Goal: Task Accomplishment & Management: Use online tool/utility

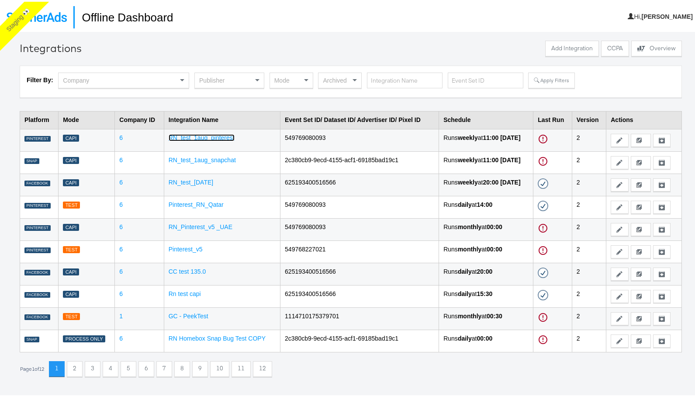
click at [224, 136] on link "RN_test_1aug_pinterest" at bounding box center [202, 135] width 66 height 7
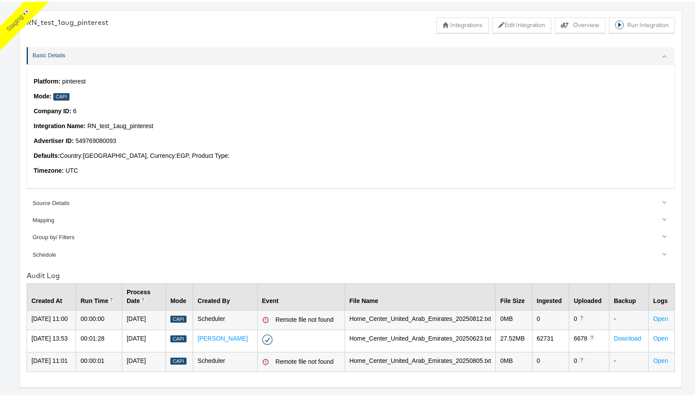
scroll to position [31, 0]
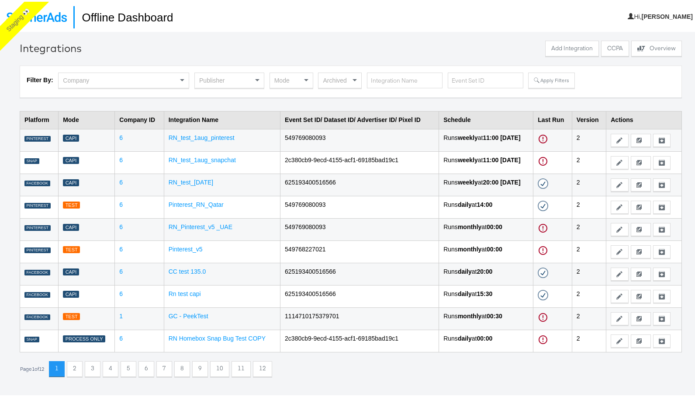
click at [247, 86] on div "Publisher" at bounding box center [229, 80] width 70 height 18
click at [247, 86] on div "Publisher Facebook Pinterest Snapchat TikTok" at bounding box center [229, 79] width 70 height 16
click at [549, 87] on div "Filter By: Company Pinterest × Mode Archived Apply Filters" at bounding box center [351, 80] width 648 height 18
click at [548, 80] on button "Apply Filters" at bounding box center [551, 79] width 46 height 16
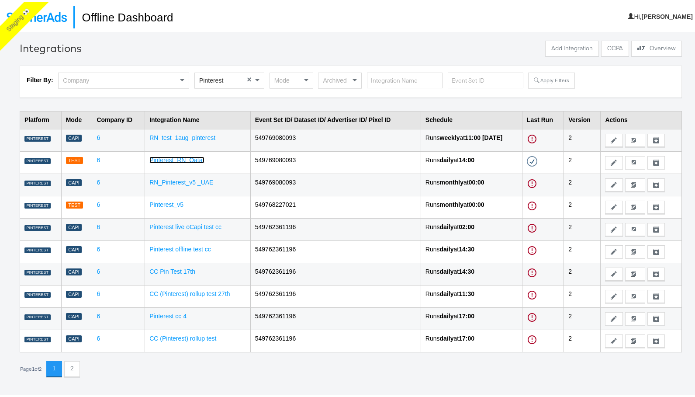
click at [189, 158] on link "Pinterest_RN_Qatar" at bounding box center [176, 158] width 55 height 7
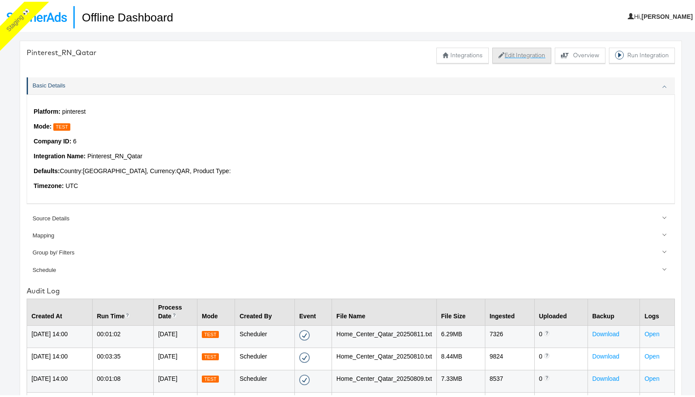
click at [501, 57] on button "Edit Integration" at bounding box center [521, 54] width 59 height 16
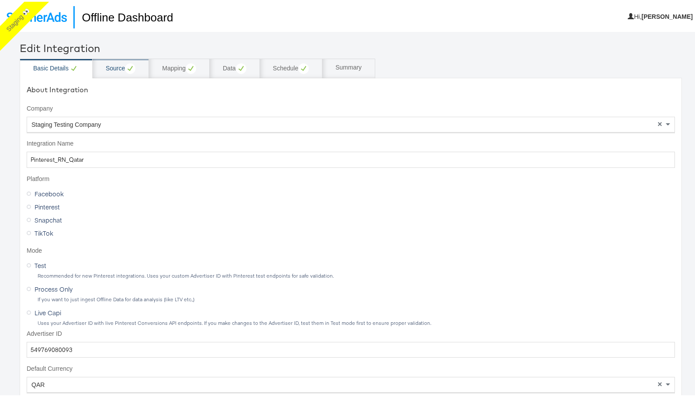
click at [119, 67] on div "Source" at bounding box center [121, 67] width 30 height 10
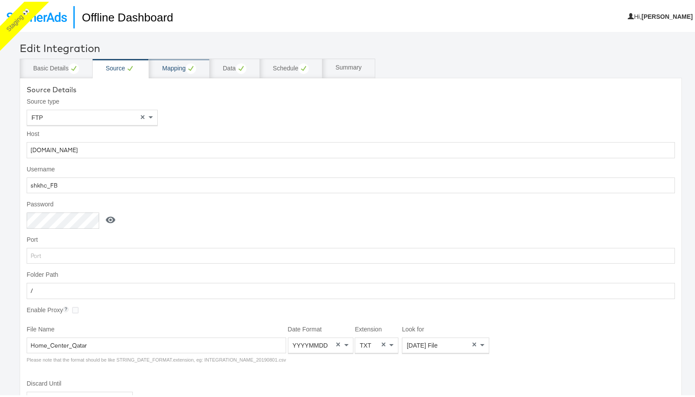
click at [173, 67] on div "Mapping" at bounding box center [179, 67] width 34 height 10
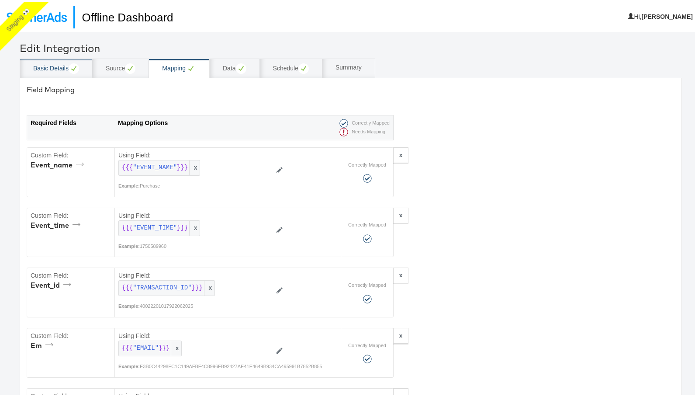
click at [50, 67] on div "Basic Details" at bounding box center [56, 67] width 46 height 10
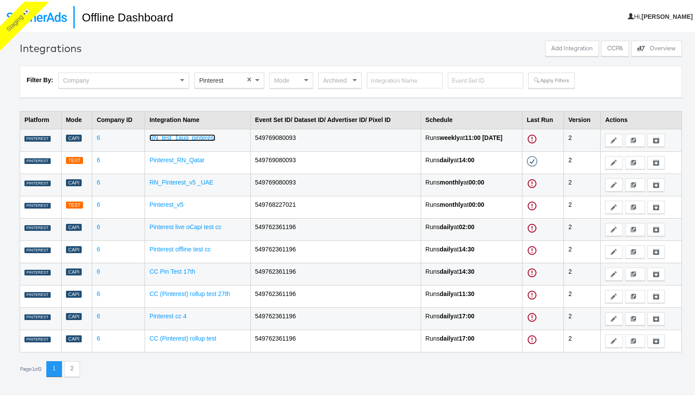
click at [177, 136] on link "RN_test_1aug_pinterest" at bounding box center [182, 135] width 66 height 7
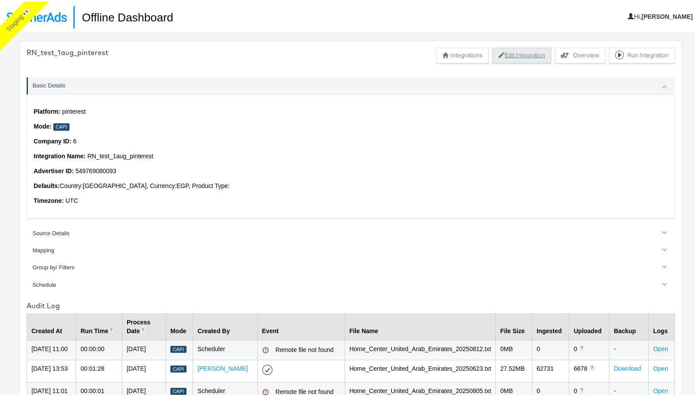
click at [519, 52] on button "Edit Integration" at bounding box center [521, 54] width 59 height 16
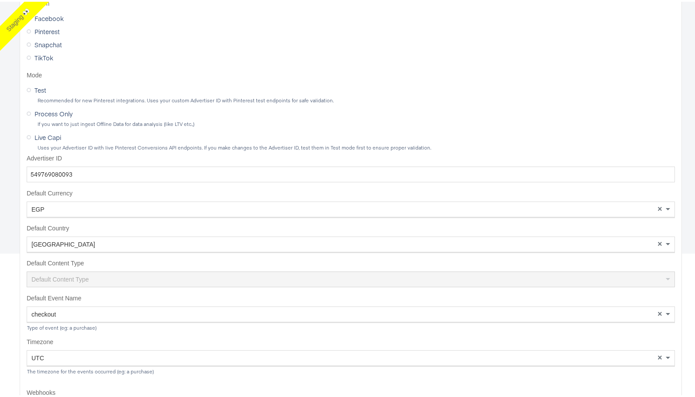
scroll to position [207, 0]
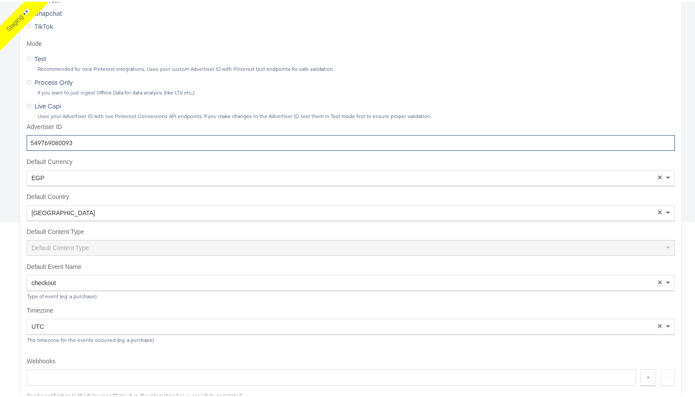
click at [95, 140] on input "549769080093" at bounding box center [351, 141] width 648 height 16
paste input "13448"
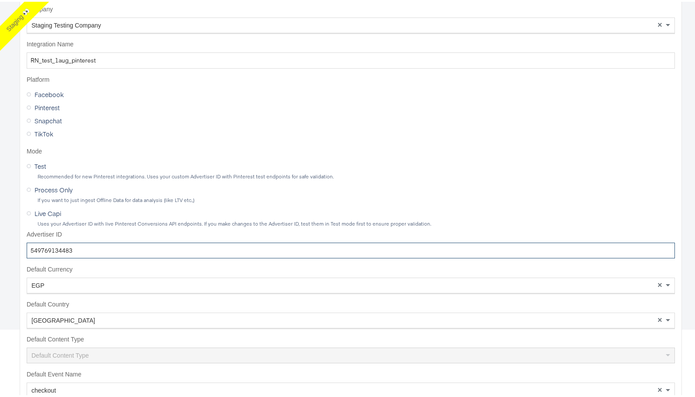
scroll to position [3, 0]
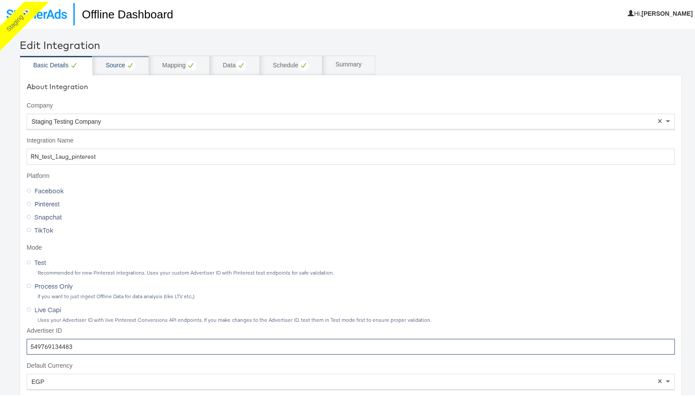
type input "549769134483"
click at [118, 71] on div "Source" at bounding box center [121, 64] width 56 height 20
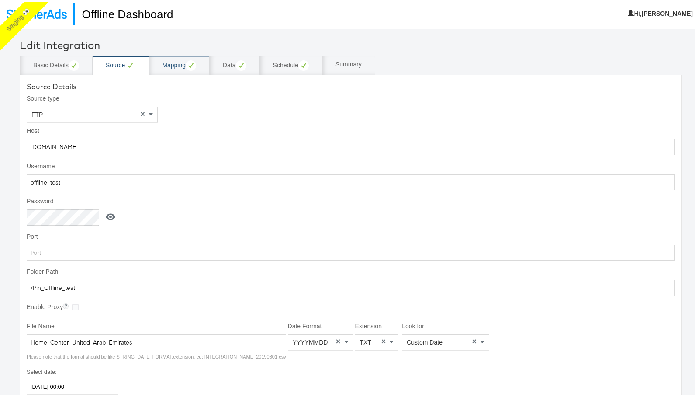
click at [170, 69] on div "Mapping" at bounding box center [179, 64] width 34 height 10
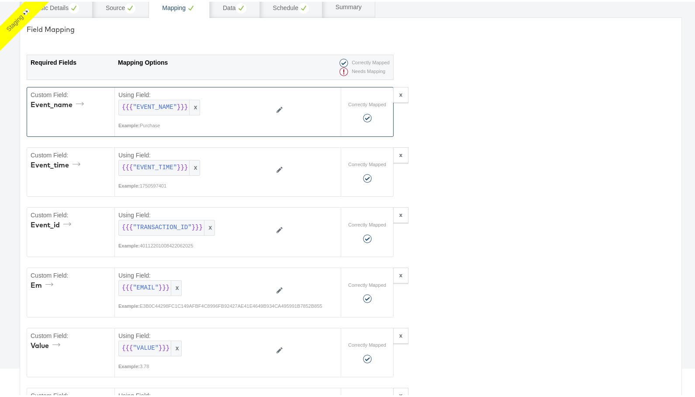
scroll to position [78, 0]
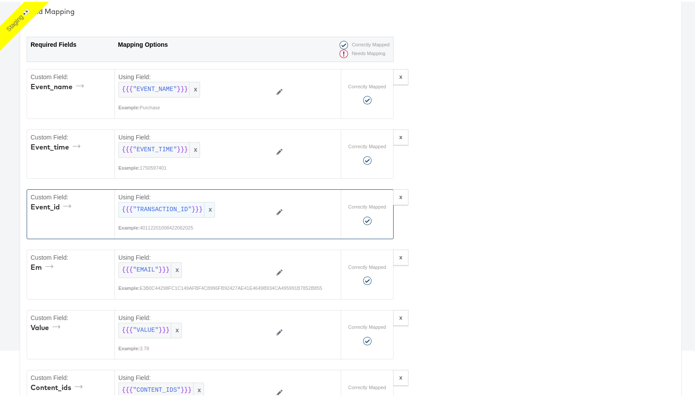
click at [208, 206] on span "x" at bounding box center [209, 208] width 10 height 15
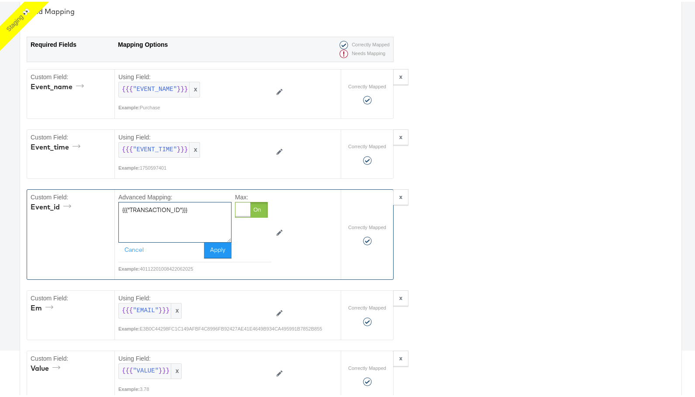
drag, startPoint x: 194, startPoint y: 208, endPoint x: 121, endPoint y: 205, distance: 72.6
click at [121, 205] on textarea "{{{"TRANSACTION_ID"}}}" at bounding box center [174, 220] width 113 height 40
type textarea "Default"
click at [214, 249] on button "Apply" at bounding box center [218, 249] width 28 height 16
type textarea "{"em":"{{{\"EMAIL\"}}}","value":"{{{\"VALUE\"}}}","event_id":"Default","event_n…"
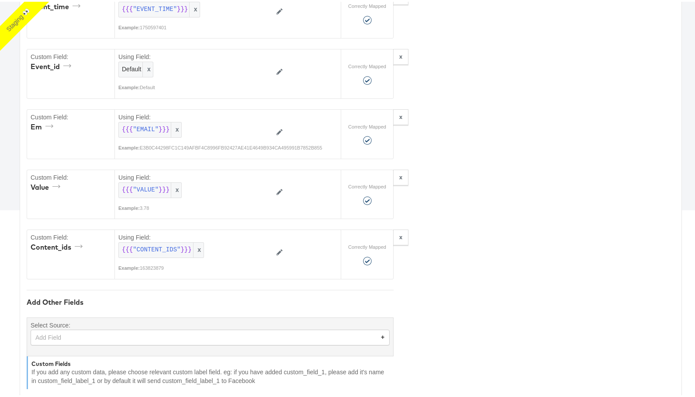
scroll to position [252, 0]
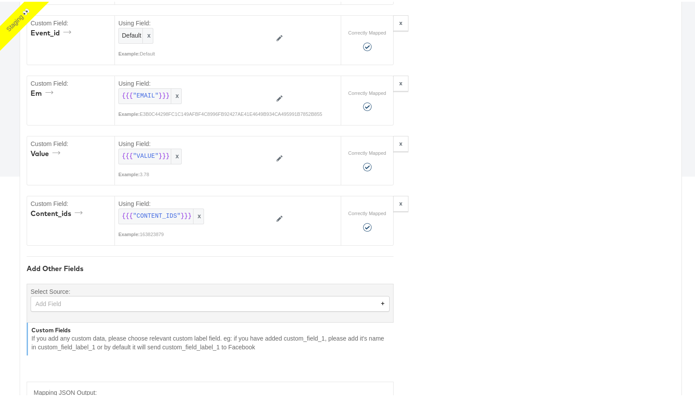
click at [103, 310] on div "Add Field +" at bounding box center [210, 302] width 359 height 16
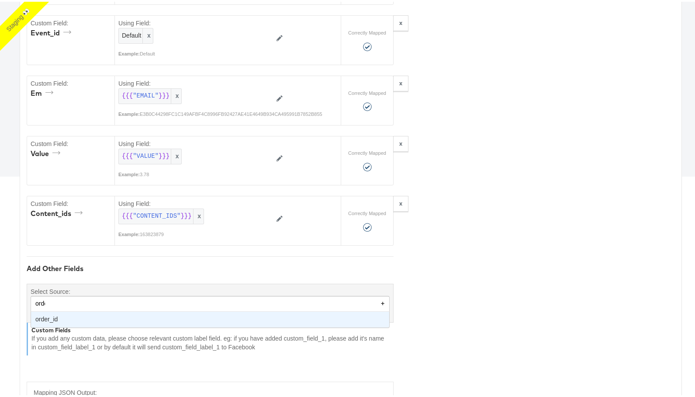
type input "order"
type textarea "{"em":"{{{\"EMAIL\"}}}","value":"{{{\"VALUE\"}}}","event_id":"Default","event_n…"
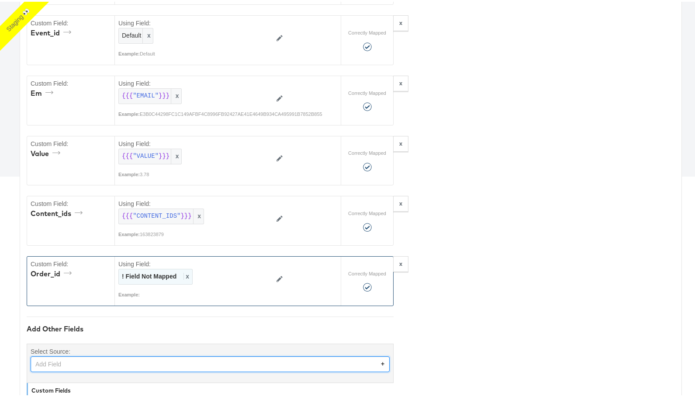
click at [137, 275] on strong "! Field Not Mapped" at bounding box center [149, 274] width 55 height 7
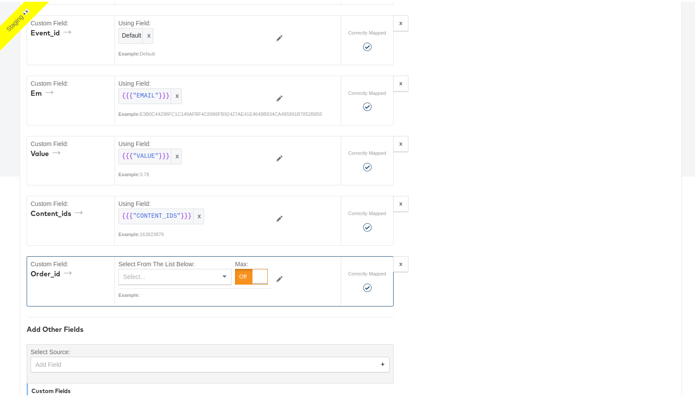
click at [158, 273] on div "Select..." at bounding box center [175, 274] width 112 height 15
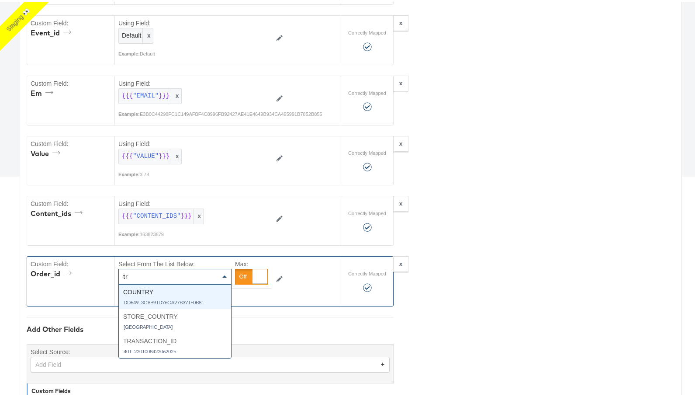
type input "tran"
type textarea "{"em":"{{{\"EMAIL\"}}}","value":"{{{\"VALUE\"}}}","event_id":"Default","event_n…"
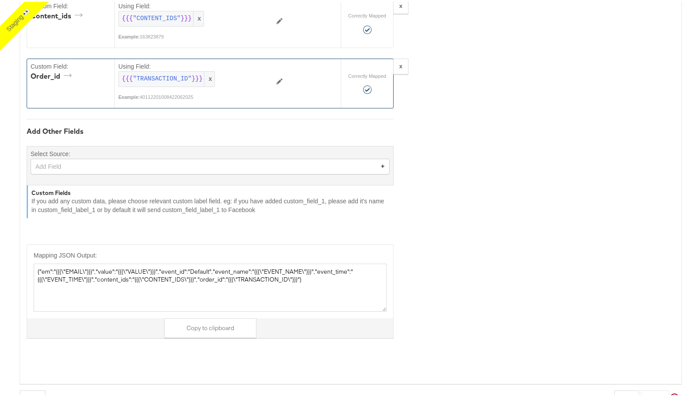
scroll to position [457, 0]
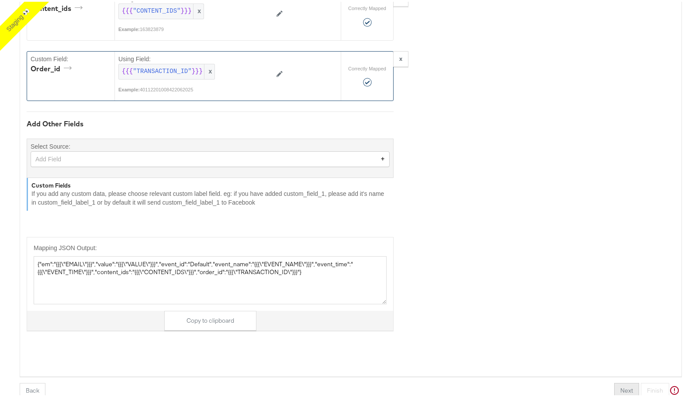
click at [620, 387] on button "Next" at bounding box center [626, 389] width 25 height 16
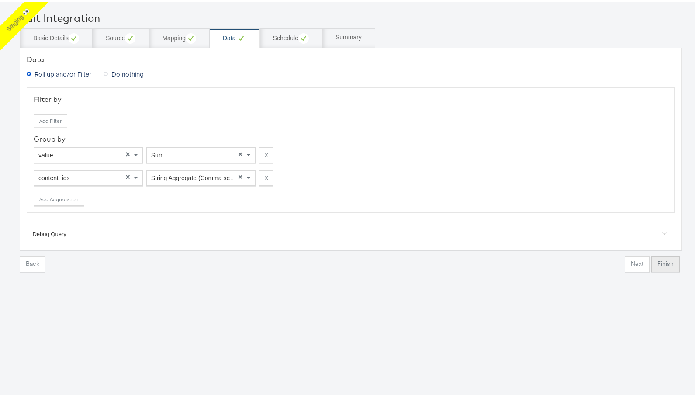
click at [665, 263] on button "Finish" at bounding box center [665, 262] width 28 height 16
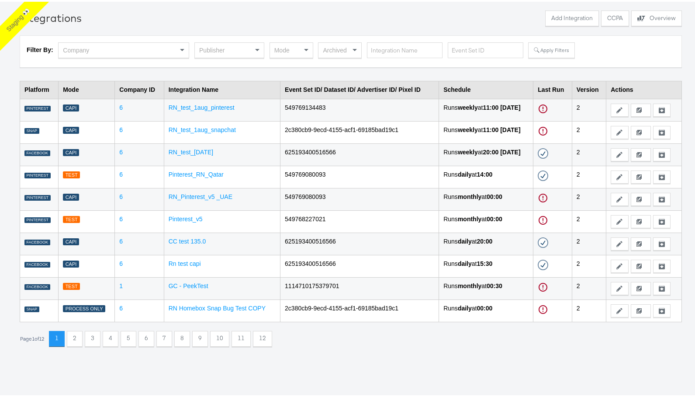
click at [225, 39] on div "Filter By: Company Publisher Mode Archived Apply Filters" at bounding box center [351, 50] width 662 height 32
click at [223, 48] on div "Publisher" at bounding box center [229, 48] width 69 height 15
click at [541, 52] on button "Apply Filters" at bounding box center [551, 49] width 46 height 16
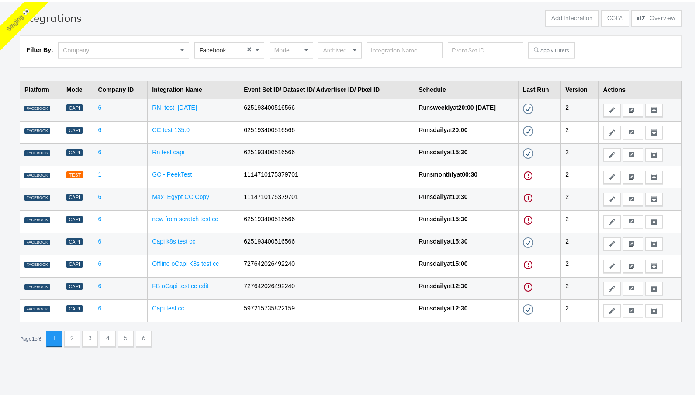
click at [234, 50] on div "Facebook" at bounding box center [229, 48] width 69 height 15
click at [231, 50] on div "Publisher" at bounding box center [229, 48] width 69 height 15
click at [547, 46] on button "Apply Filters" at bounding box center [551, 49] width 46 height 16
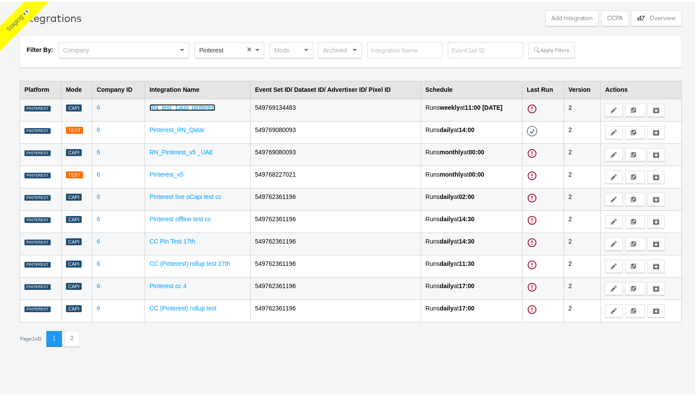
click at [199, 102] on link "RN_test_1aug_pinterest" at bounding box center [182, 105] width 66 height 7
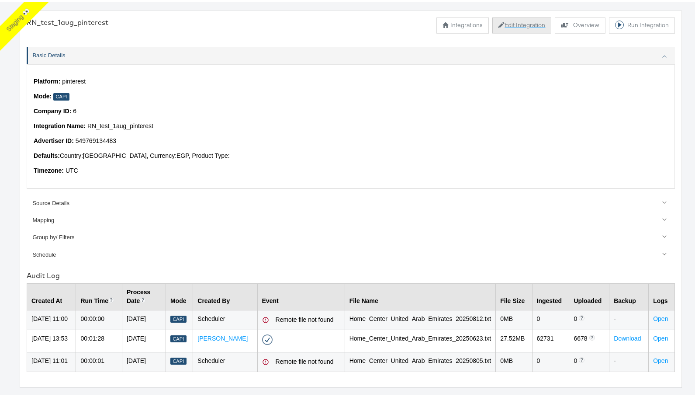
click at [513, 24] on button "Edit Integration" at bounding box center [521, 24] width 59 height 16
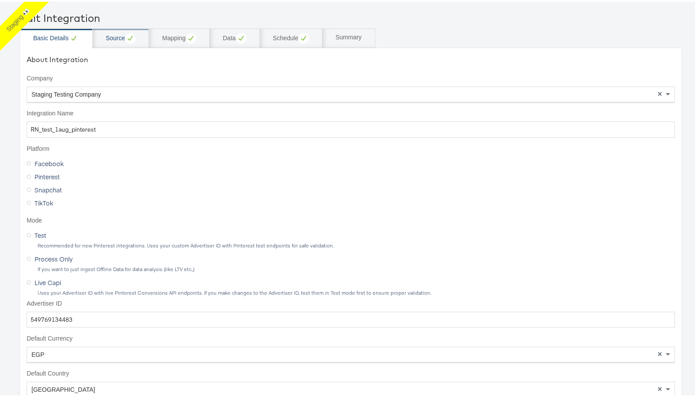
click at [110, 40] on div "Source" at bounding box center [121, 36] width 30 height 10
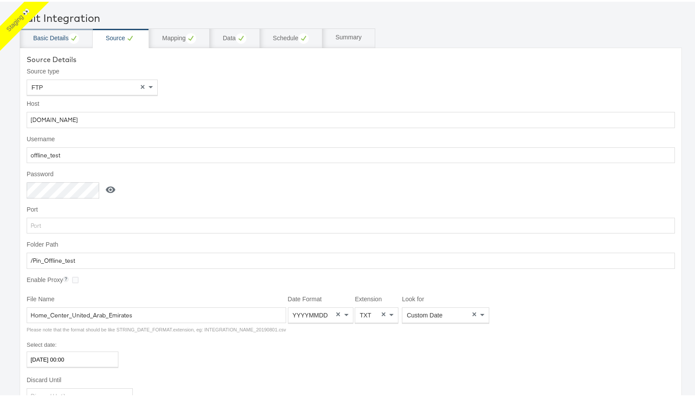
click at [54, 37] on div "Basic Details" at bounding box center [56, 36] width 46 height 10
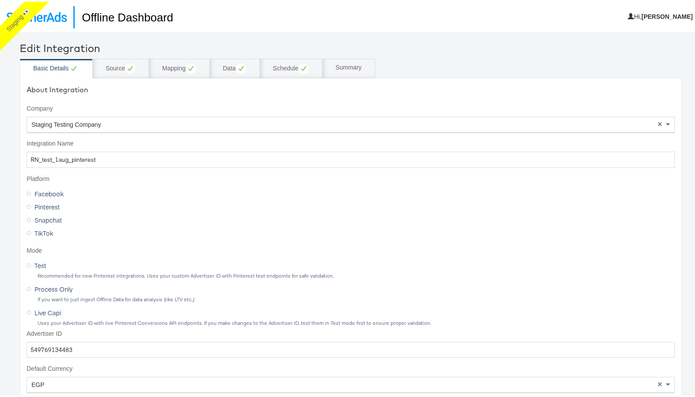
scroll to position [30, 0]
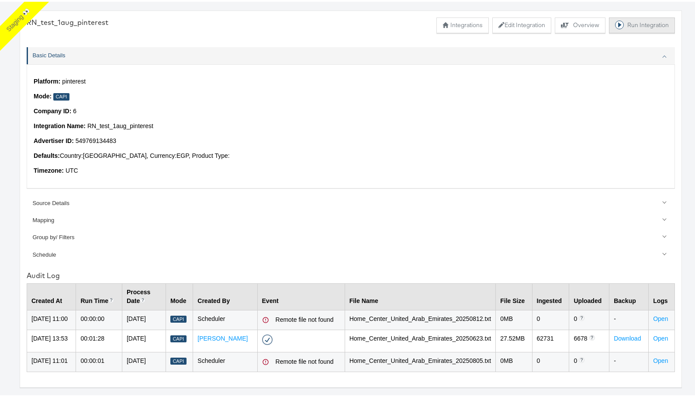
click at [644, 19] on button "Run Integration" at bounding box center [642, 24] width 66 height 16
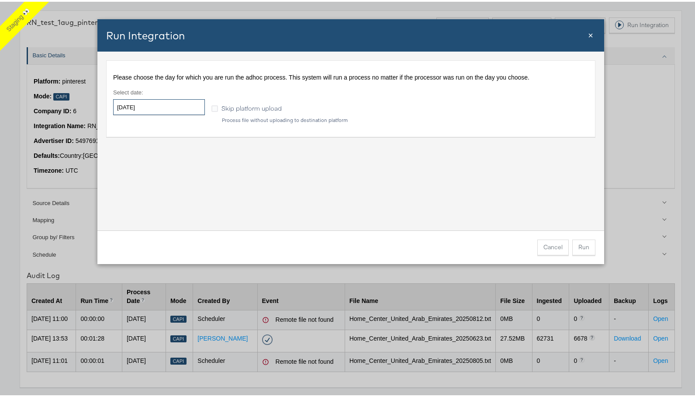
click at [167, 97] on input "2025-08-13" at bounding box center [159, 105] width 92 height 16
click at [121, 123] on span "‹" at bounding box center [123, 123] width 14 height 13
click at [132, 198] on td "23" at bounding box center [138, 198] width 15 height 12
type input "2025-06-23"
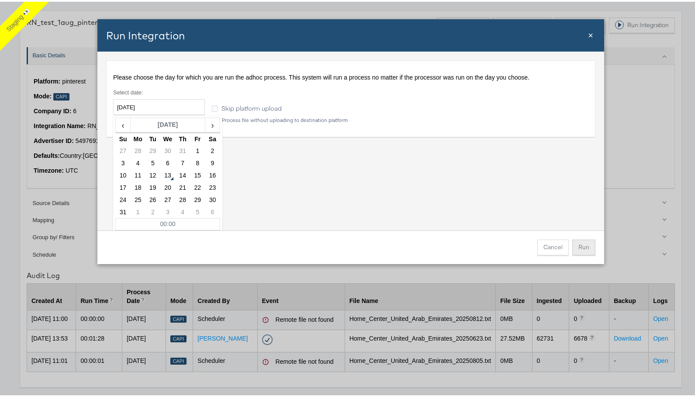
click at [584, 242] on button "Run" at bounding box center [583, 246] width 23 height 16
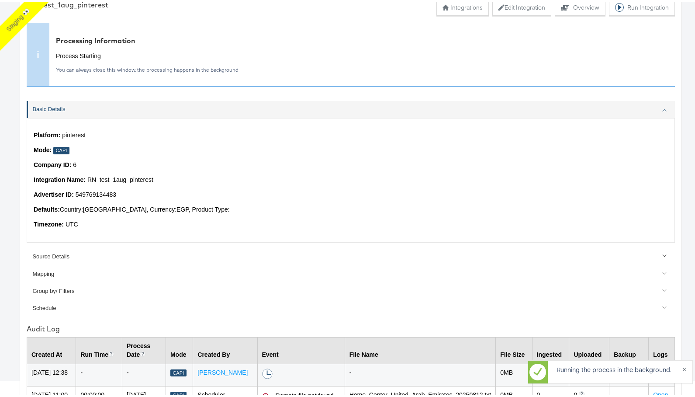
scroll to position [48, 0]
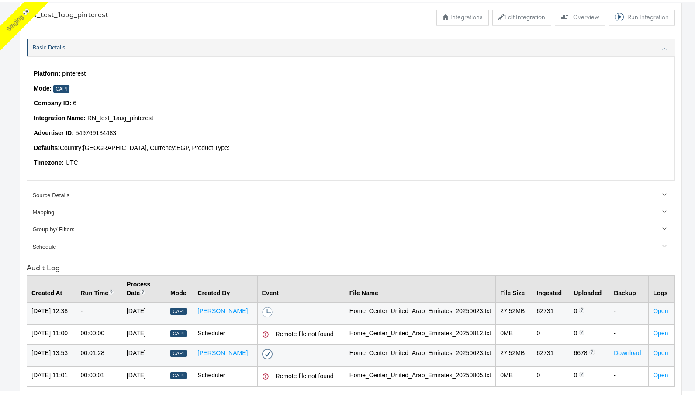
scroll to position [55, 0]
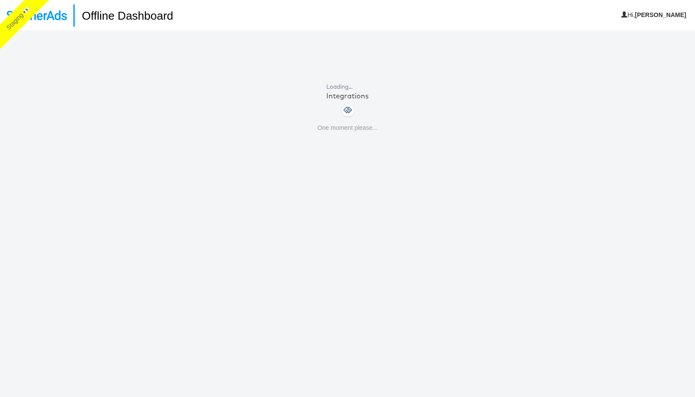
scroll to position [30, 0]
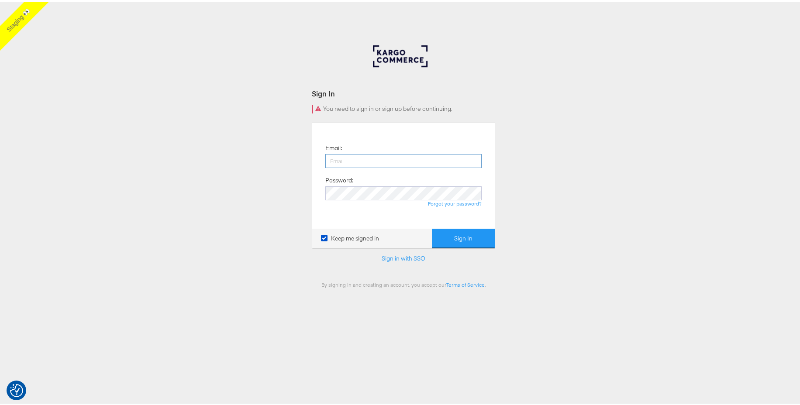
click at [347, 158] on input "email" at bounding box center [403, 159] width 156 height 14
type input "aaron.pinto@kargo.com"
click at [468, 240] on button "Sign In" at bounding box center [463, 237] width 63 height 20
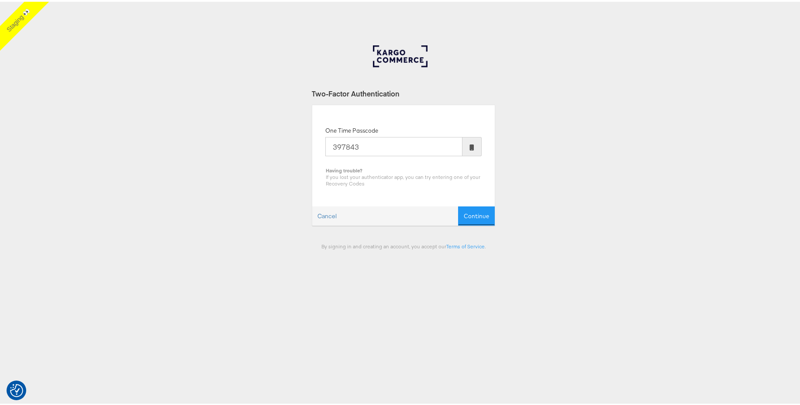
type input "397843"
click at [458, 205] on button "Continue" at bounding box center [476, 215] width 37 height 20
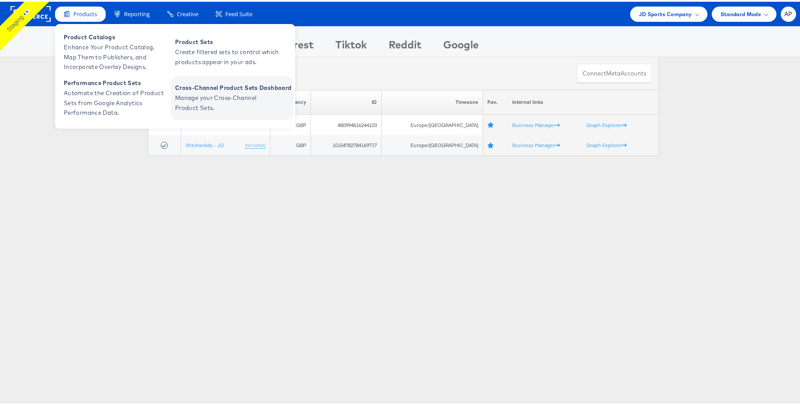
click at [215, 99] on span "Manage your Cross-Channel Product Sets." at bounding box center [227, 101] width 105 height 20
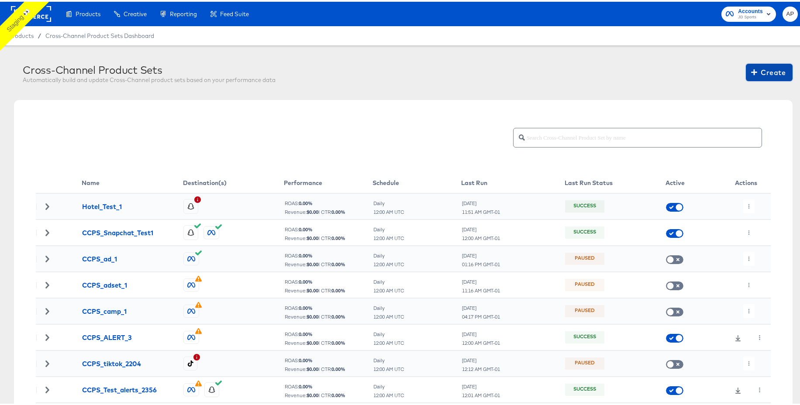
click at [753, 76] on span "Create" at bounding box center [769, 71] width 33 height 12
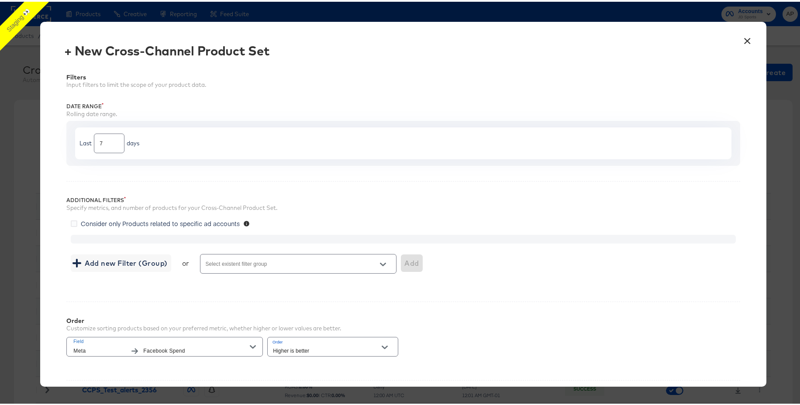
click at [740, 41] on button "×" at bounding box center [748, 37] width 16 height 16
